Goal: Find specific page/section: Find specific page/section

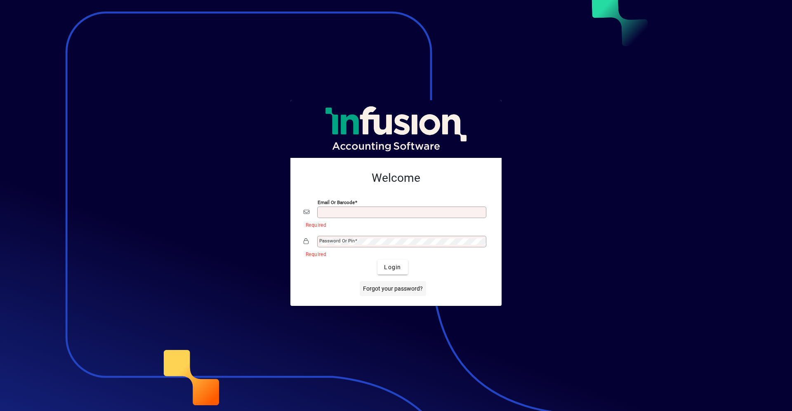
drag, startPoint x: 394, startPoint y: 301, endPoint x: 388, endPoint y: 297, distance: 7.2
click at [384, 300] on div "Welcome Email or Barcode Required Password or Pin Required Login Forgot your pa…" at bounding box center [395, 232] width 211 height 148
click at [393, 206] on div "Email or Barcode" at bounding box center [396, 213] width 185 height 16
type input "**********"
click at [377, 260] on button "Login" at bounding box center [392, 267] width 30 height 15
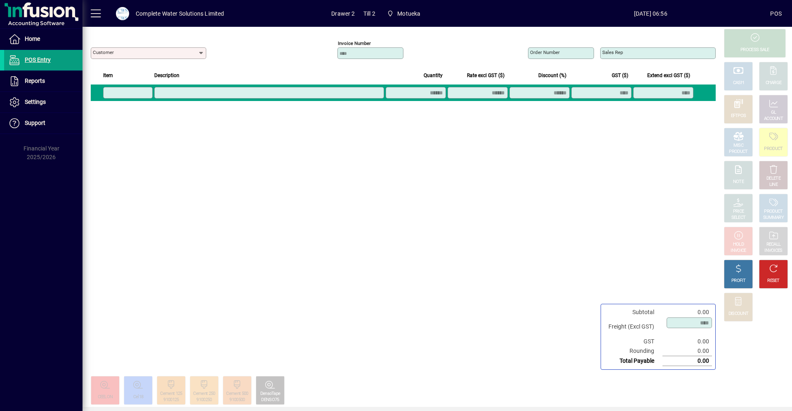
click at [43, 210] on div "Home POS Entry Reports Drawer Details Settings Quick Buttons Docket Content Sup…" at bounding box center [41, 205] width 82 height 411
click at [43, 41] on span at bounding box center [43, 39] width 78 height 20
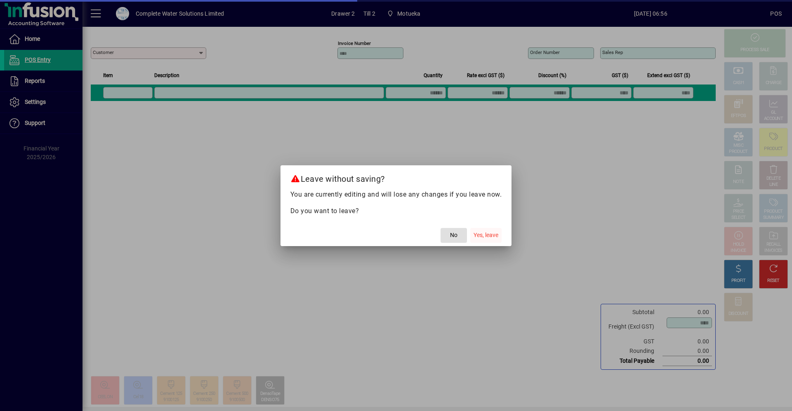
click at [491, 233] on span "Yes, leave" at bounding box center [485, 235] width 25 height 9
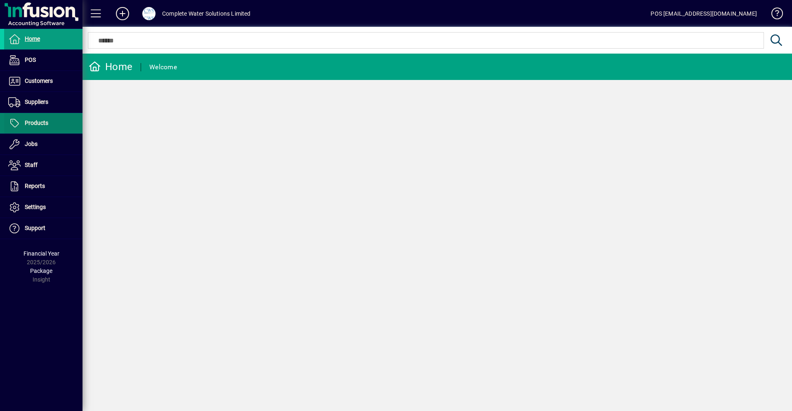
click at [57, 125] on span at bounding box center [43, 123] width 78 height 20
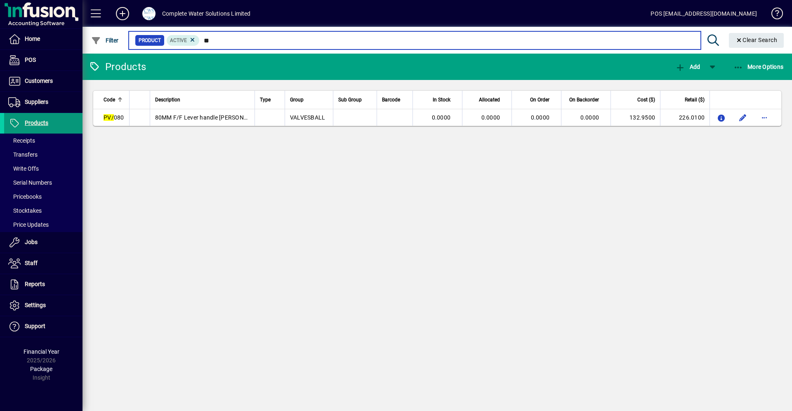
type input "*"
